Goal: Check status: Check status

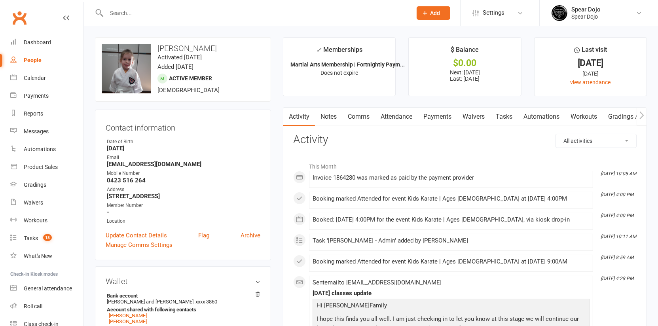
click at [399, 119] on link "Attendance" at bounding box center [396, 117] width 43 height 18
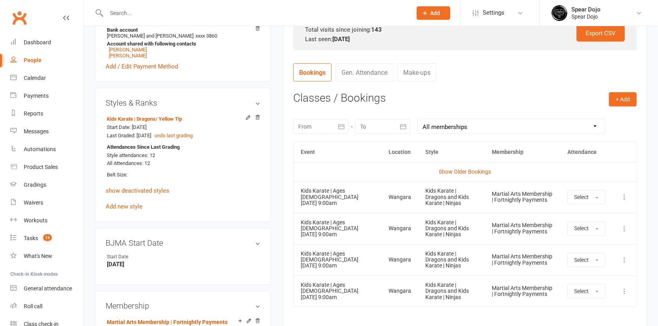
scroll to position [263, 0]
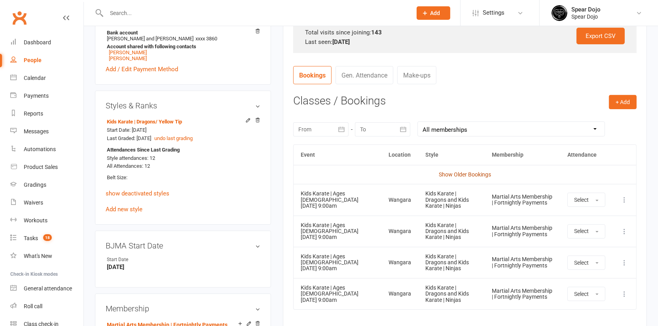
click at [463, 173] on link "Show Older Bookings" at bounding box center [465, 174] width 52 height 6
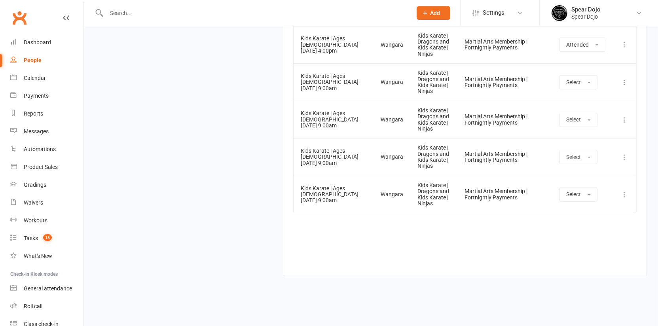
scroll to position [7231, 0]
drag, startPoint x: 417, startPoint y: 213, endPoint x: 371, endPoint y: 209, distance: 45.8
click at [371, 64] on tr "Kids Karate | Ages [DEMOGRAPHIC_DATA] [DATE] 4:00pm Wangara Kids Karate | Drago…" at bounding box center [465, 45] width 343 height 38
click at [629, 49] on icon at bounding box center [625, 45] width 8 height 8
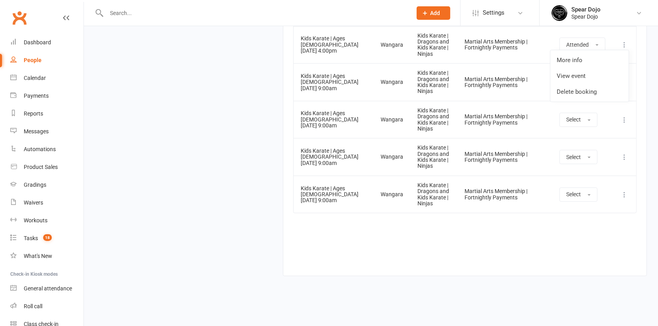
click at [439, 57] on div "Kids Karate | Dragons and Kids Karate | Ninjas" at bounding box center [434, 45] width 33 height 25
click at [37, 78] on div "Calendar" at bounding box center [35, 78] width 22 height 6
click at [505, 64] on td "Martial Arts Membership | Fortnightly Payments" at bounding box center [505, 45] width 95 height 38
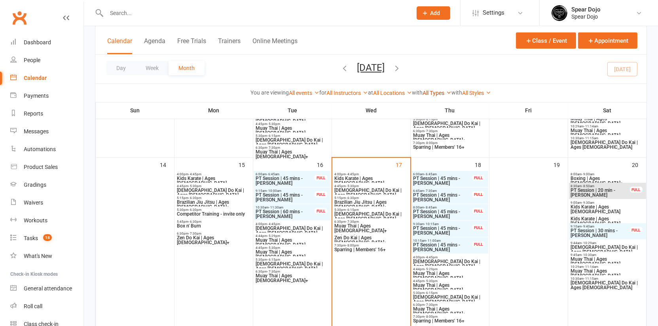
scroll to position [305, 0]
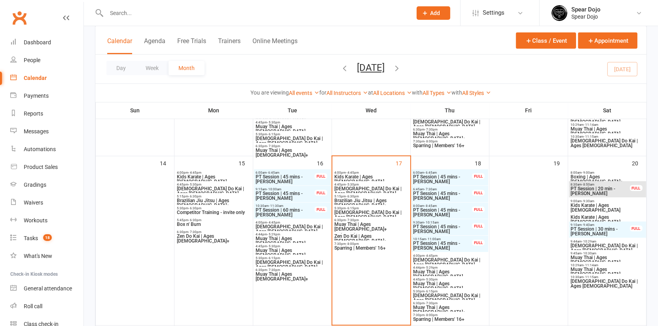
click at [213, 175] on span "Kids Karate | Ages [DEMOGRAPHIC_DATA]" at bounding box center [214, 180] width 74 height 10
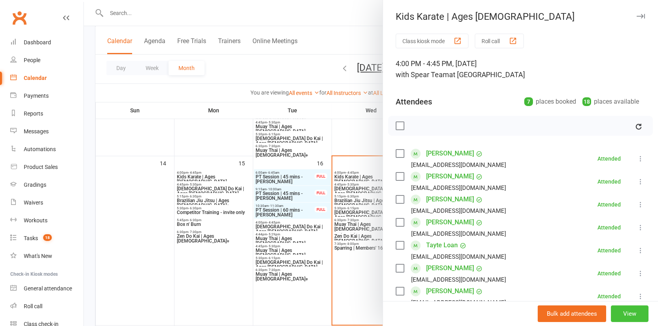
click at [633, 316] on button "View" at bounding box center [630, 314] width 38 height 17
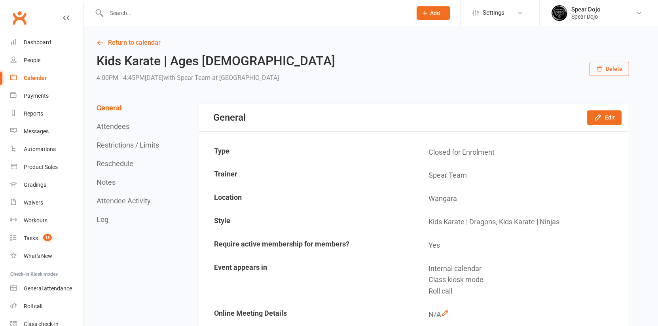
click at [508, 195] on td "Wangara" at bounding box center [522, 199] width 214 height 23
